Goal: Navigation & Orientation: Go to known website

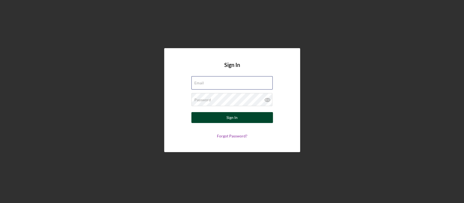
type input "[EMAIL_ADDRESS][DOMAIN_NAME]"
click at [258, 118] on button "Sign In" at bounding box center [232, 117] width 82 height 11
